Goal: Information Seeking & Learning: Understand process/instructions

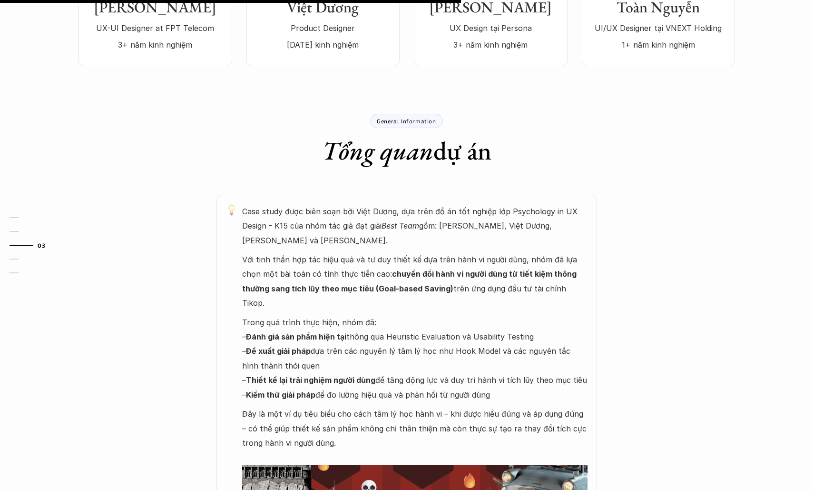
scroll to position [569, 0]
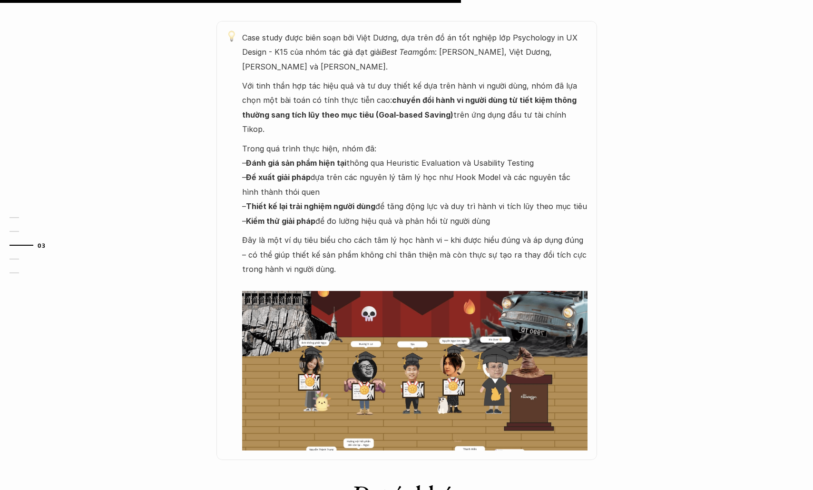
click at [358, 331] on img at bounding box center [415, 370] width 346 height 159
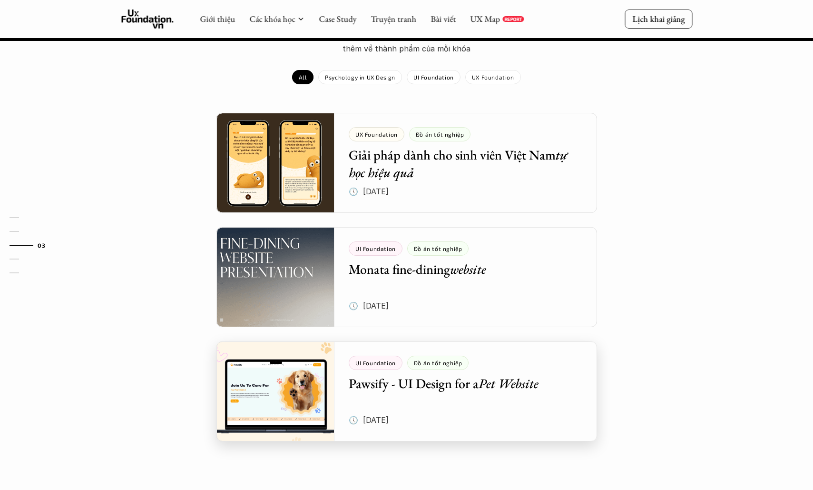
scroll to position [1020, 0]
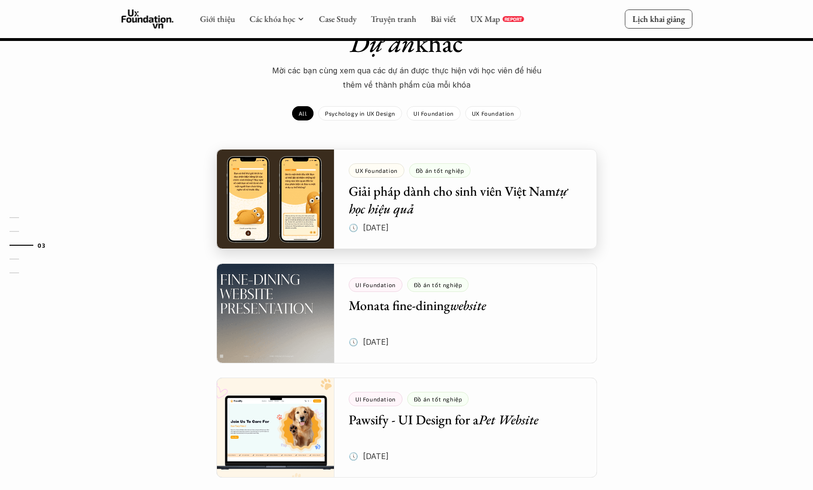
click at [476, 161] on div at bounding box center [407, 199] width 381 height 100
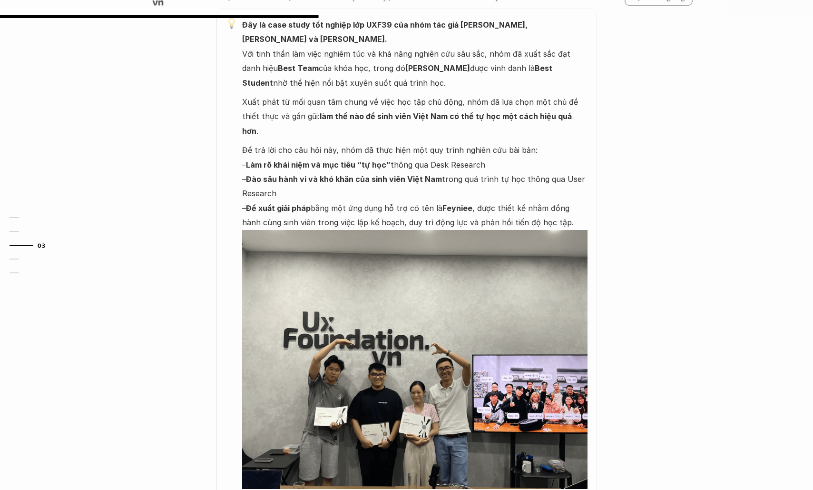
scroll to position [408, 0]
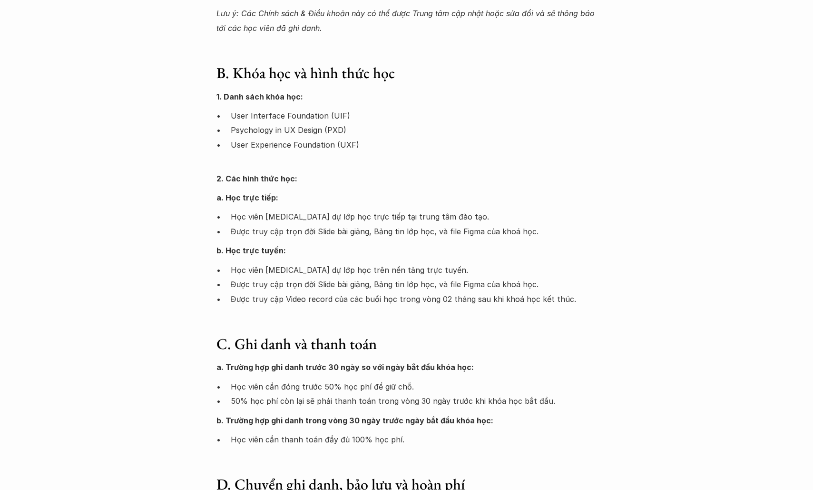
scroll to position [217, 0]
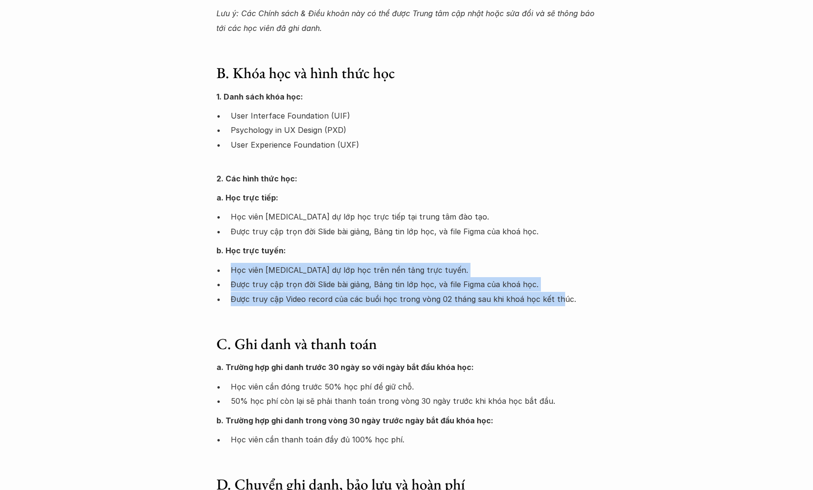
drag, startPoint x: 229, startPoint y: 265, endPoint x: 555, endPoint y: 292, distance: 327.1
click at [555, 292] on ul "Học viên [MEDICAL_DATA] dự lớp học trên nền tảng trực tuyến. Được truy cập trọn…" at bounding box center [407, 284] width 381 height 43
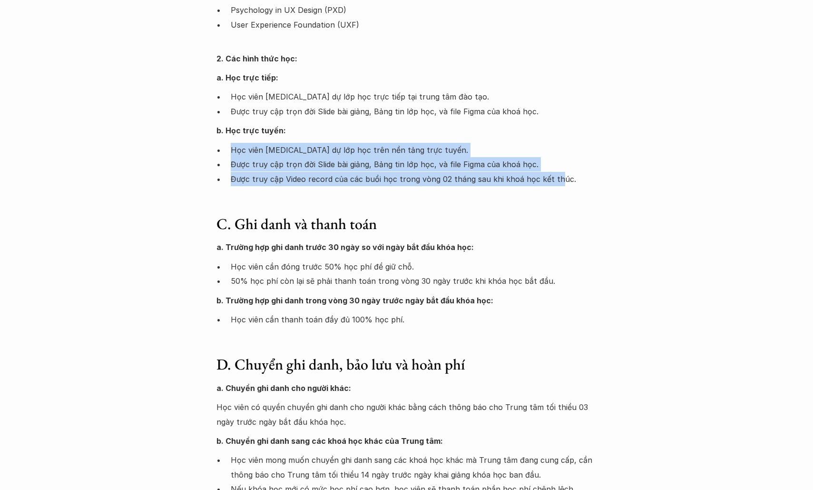
scroll to position [331, 0]
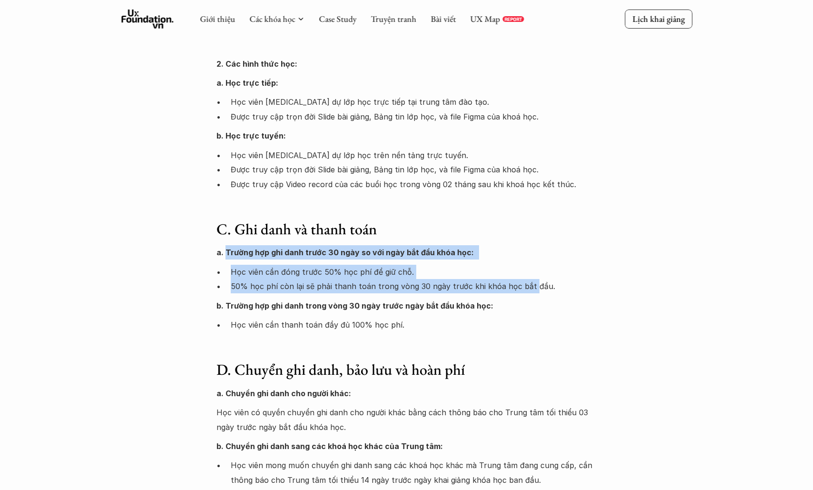
drag, startPoint x: 224, startPoint y: 244, endPoint x: 528, endPoint y: 278, distance: 306.1
click at [528, 278] on div "a. Trường hợp ghi danh trước 30 ngày so với ngày bắt đầu khóa học: Học viên cần…" at bounding box center [407, 288] width 381 height 87
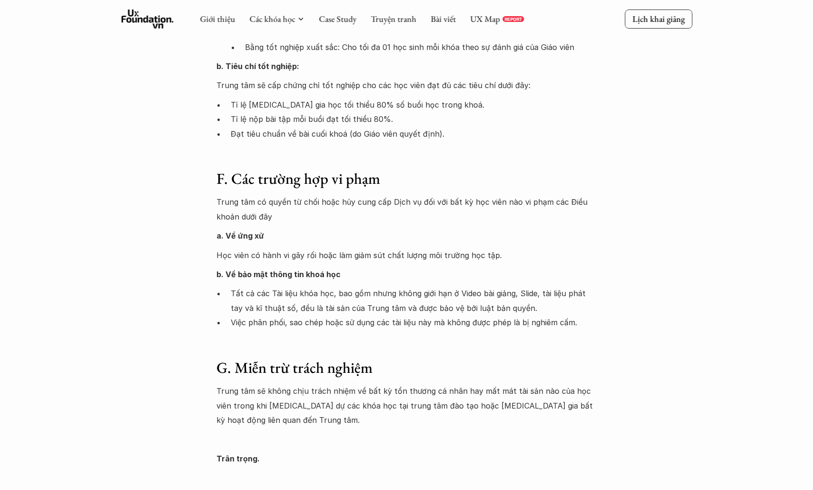
scroll to position [1338, 0]
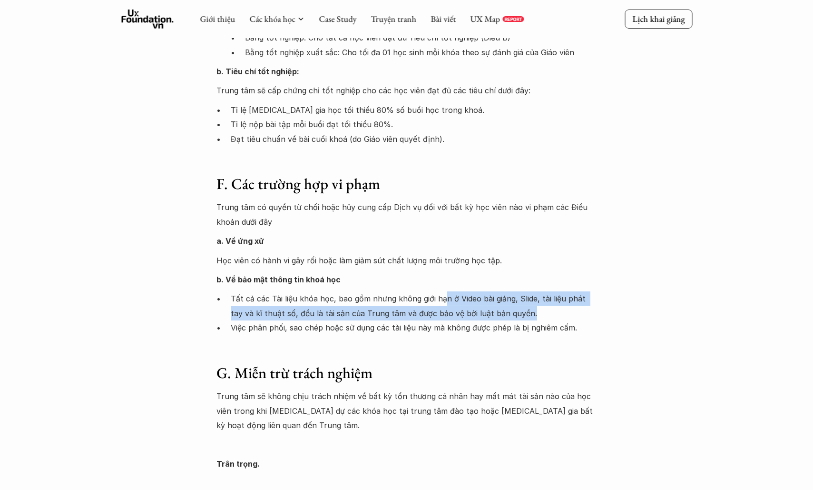
drag, startPoint x: 443, startPoint y: 265, endPoint x: 519, endPoint y: 287, distance: 79.5
click at [519, 291] on p "Tất cả các Tài liệu khóa học, bao gồm nhưng không giới hạn ở Video bài giảng, S…" at bounding box center [414, 305] width 366 height 29
click at [528, 291] on p "Tất cả các Tài liệu khóa học, bao gồm nhưng không giới hạn ở Video bài giảng, S…" at bounding box center [414, 305] width 366 height 29
drag, startPoint x: 546, startPoint y: 263, endPoint x: 552, endPoint y: 286, distance: 23.5
click at [552, 291] on p "Tất cả các Tài liệu khóa học, bao gồm nhưng không giới hạn ở Video bài giảng, S…" at bounding box center [414, 305] width 366 height 29
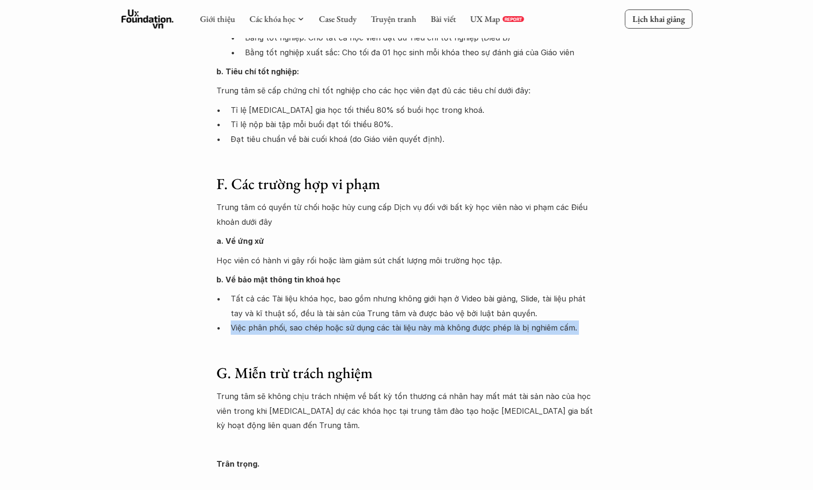
drag, startPoint x: 237, startPoint y: 298, endPoint x: 357, endPoint y: 304, distance: 121.0
click at [357, 320] on p "Việc phân phối, sao chép hoặc sử dụng các tài liệu này mà không được phép là bị…" at bounding box center [414, 327] width 366 height 14
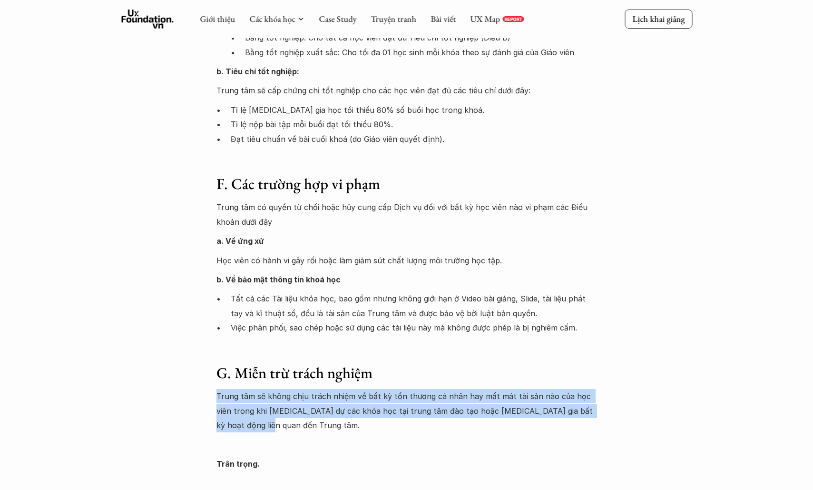
drag, startPoint x: 212, startPoint y: 363, endPoint x: 228, endPoint y: 391, distance: 32.7
click at [348, 389] on p "Trung tâm sẽ không chịu trách nhiệm về bất kỳ tổn thương cá nhân hay mất mát tà…" at bounding box center [407, 410] width 381 height 43
drag, startPoint x: 332, startPoint y: 366, endPoint x: 604, endPoint y: 392, distance: 273.5
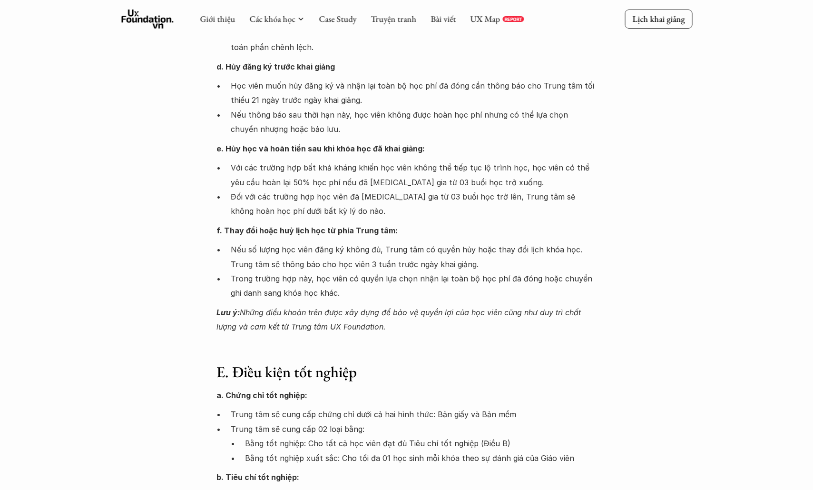
scroll to position [597, 0]
